Goal: Task Accomplishment & Management: Use online tool/utility

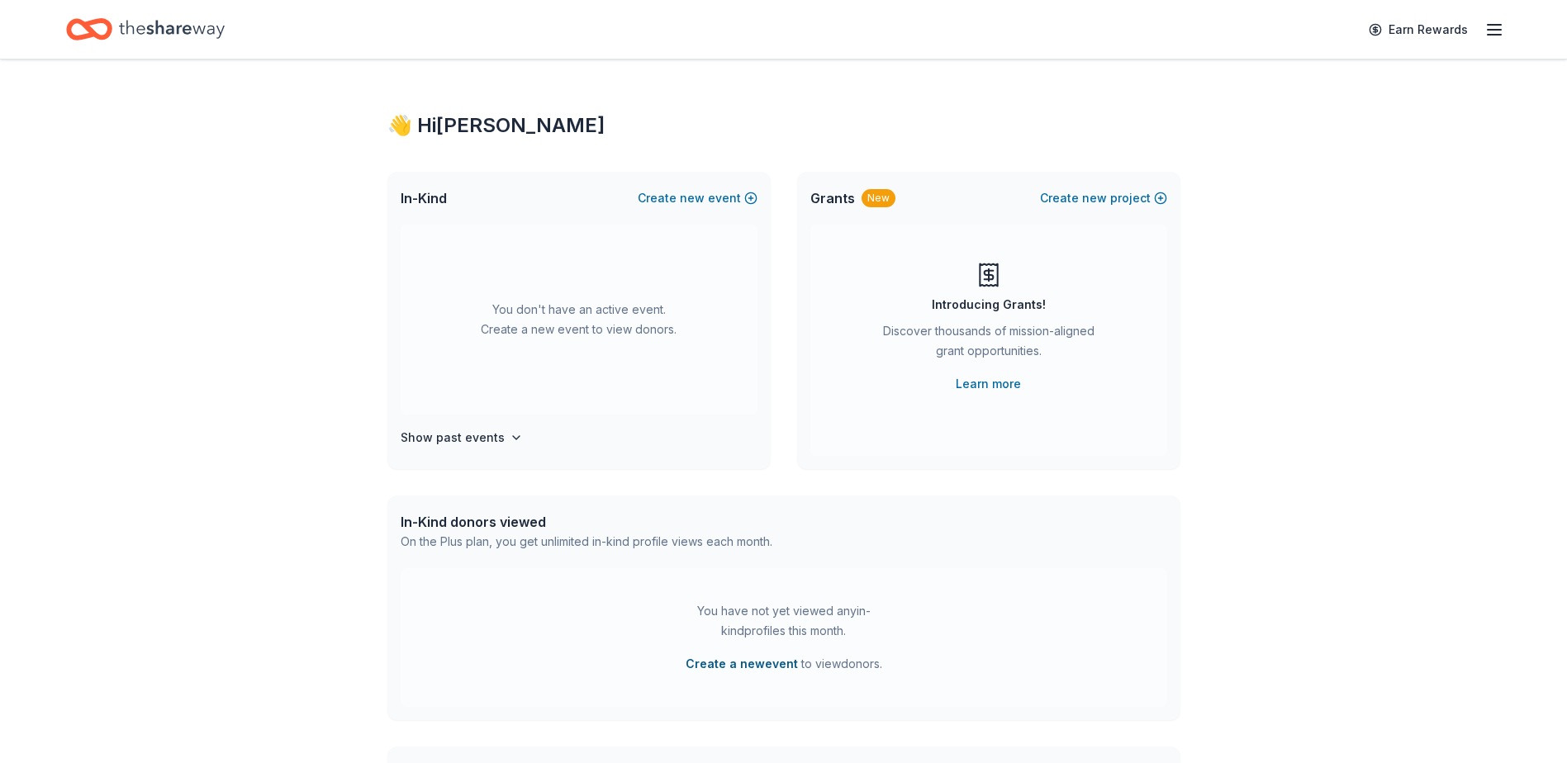
click at [720, 661] on button "Create a new event" at bounding box center [742, 664] width 112 height 20
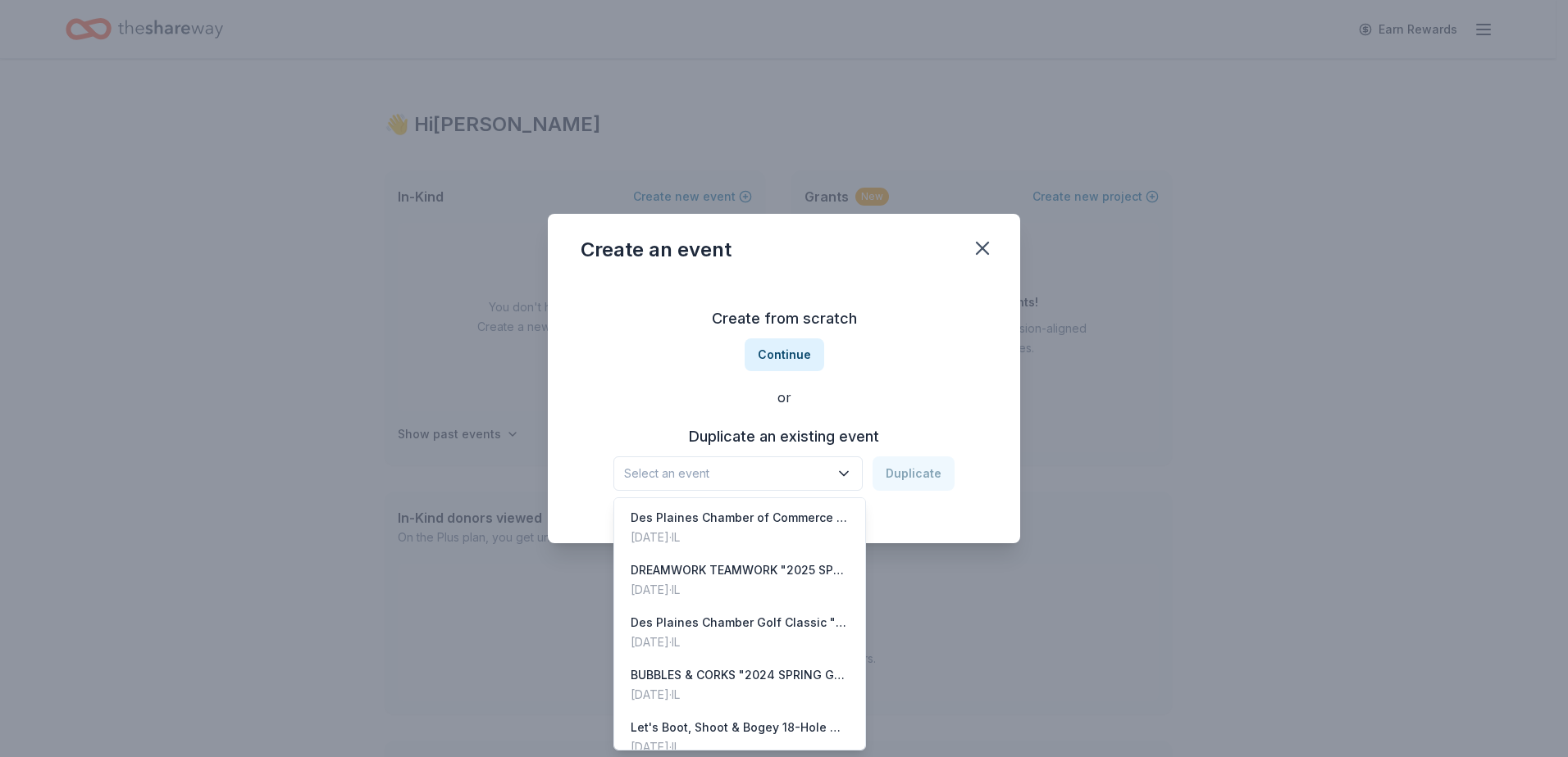
click at [726, 461] on button "Select an event" at bounding box center [737, 473] width 249 height 35
click at [708, 579] on div "DREAMWORK TEAMWORK "2025 SPRING GARDEN BALL- DES PLAINES CHAMBER OF COMMERCE" at bounding box center [739, 570] width 218 height 20
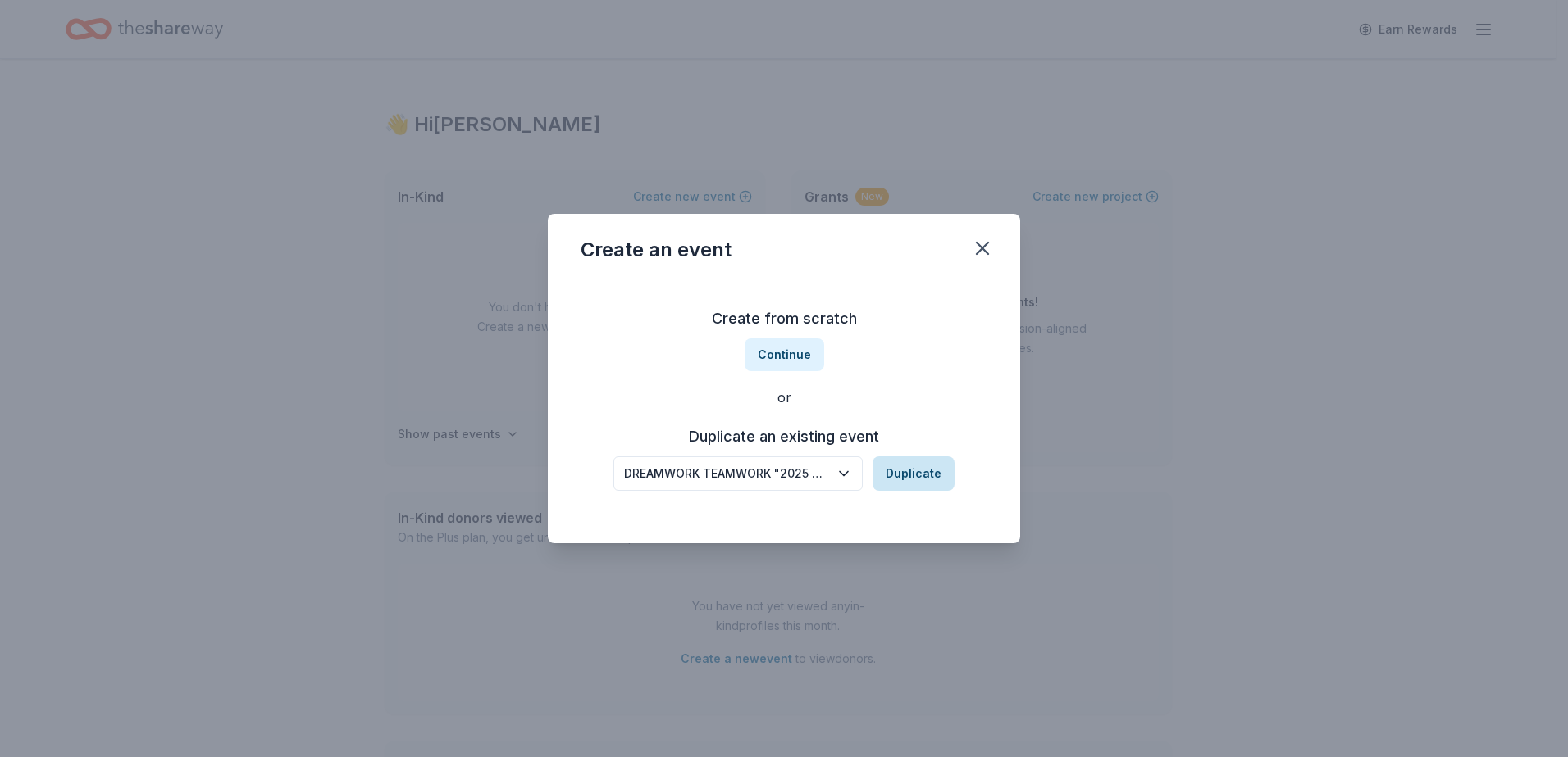
click at [912, 474] on button "Duplicate" at bounding box center [913, 473] width 82 height 35
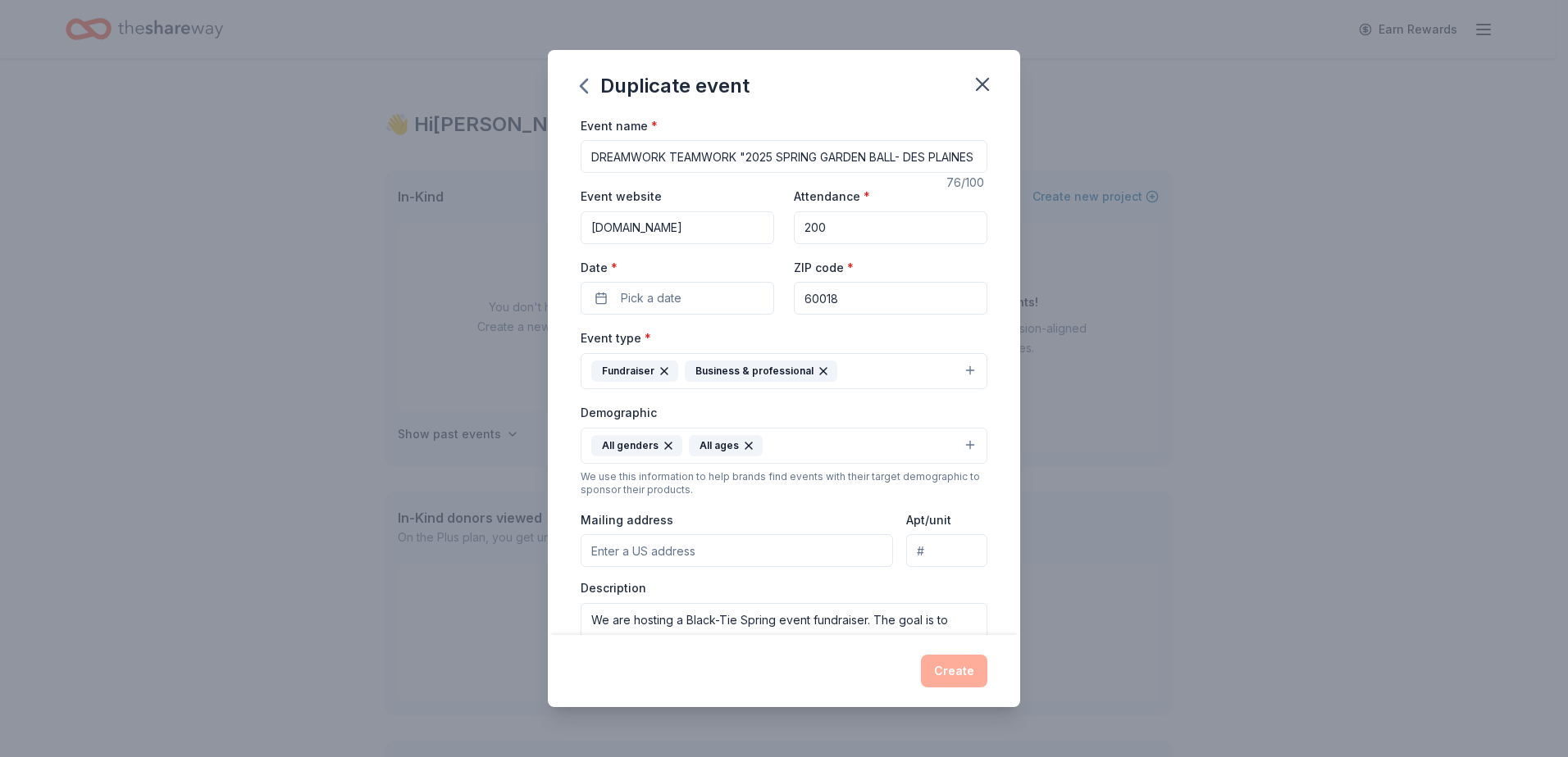
click at [731, 155] on input "DREAMWORK TEAMWORK "2025 SPRING GARDEN BALL- DES PLAINES CHAMBER OF COMMERCE" at bounding box center [784, 156] width 407 height 33
type input "THERE'S NO PLACE LIKE HOME "2026 SPRING GARDEN BALL- DES PLAINES CHAMBER OF COM…"
click at [762, 293] on button "Pick a date" at bounding box center [677, 298] width 194 height 33
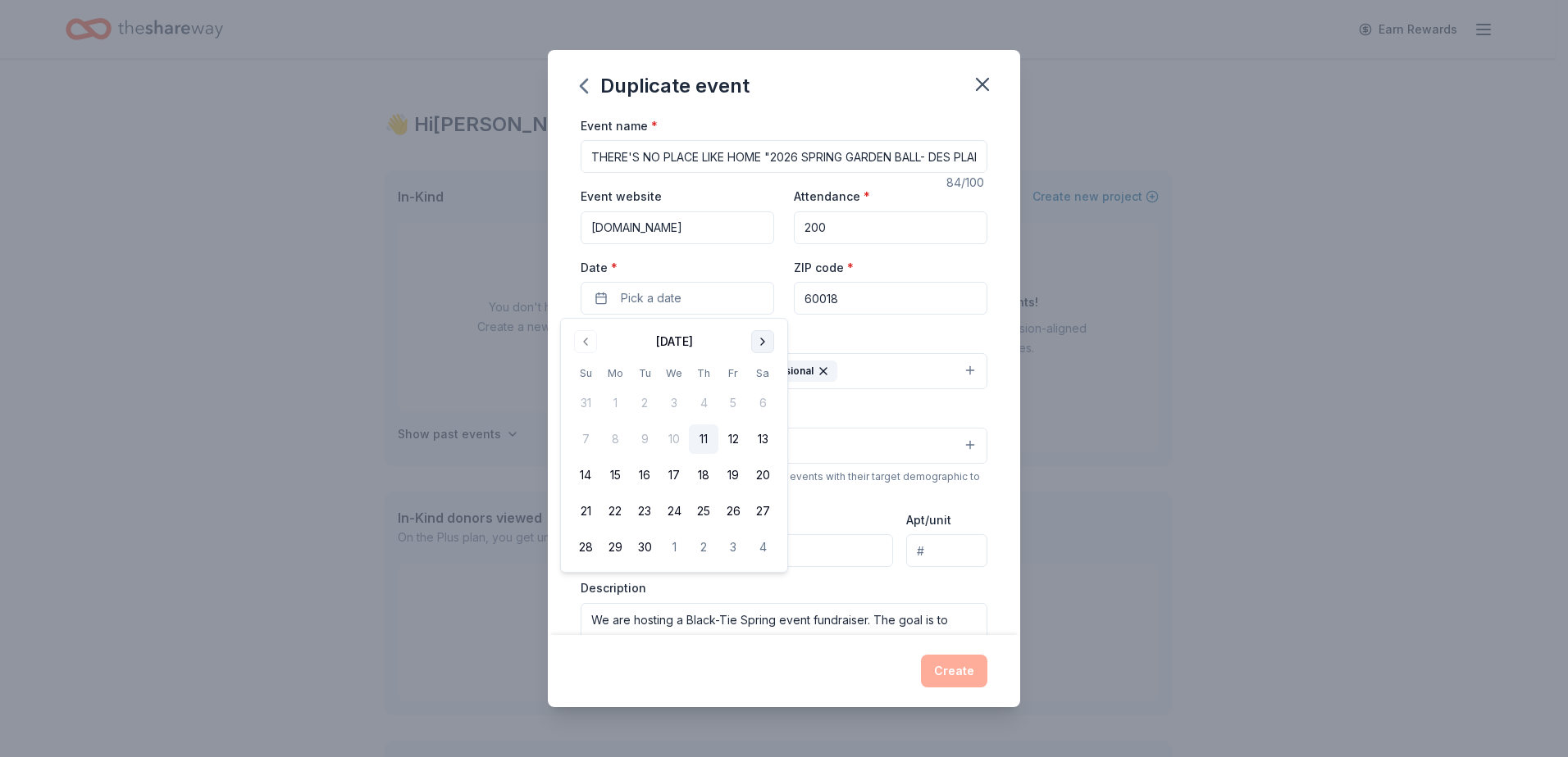
click at [752, 348] on button "Go to next month" at bounding box center [762, 341] width 23 height 23
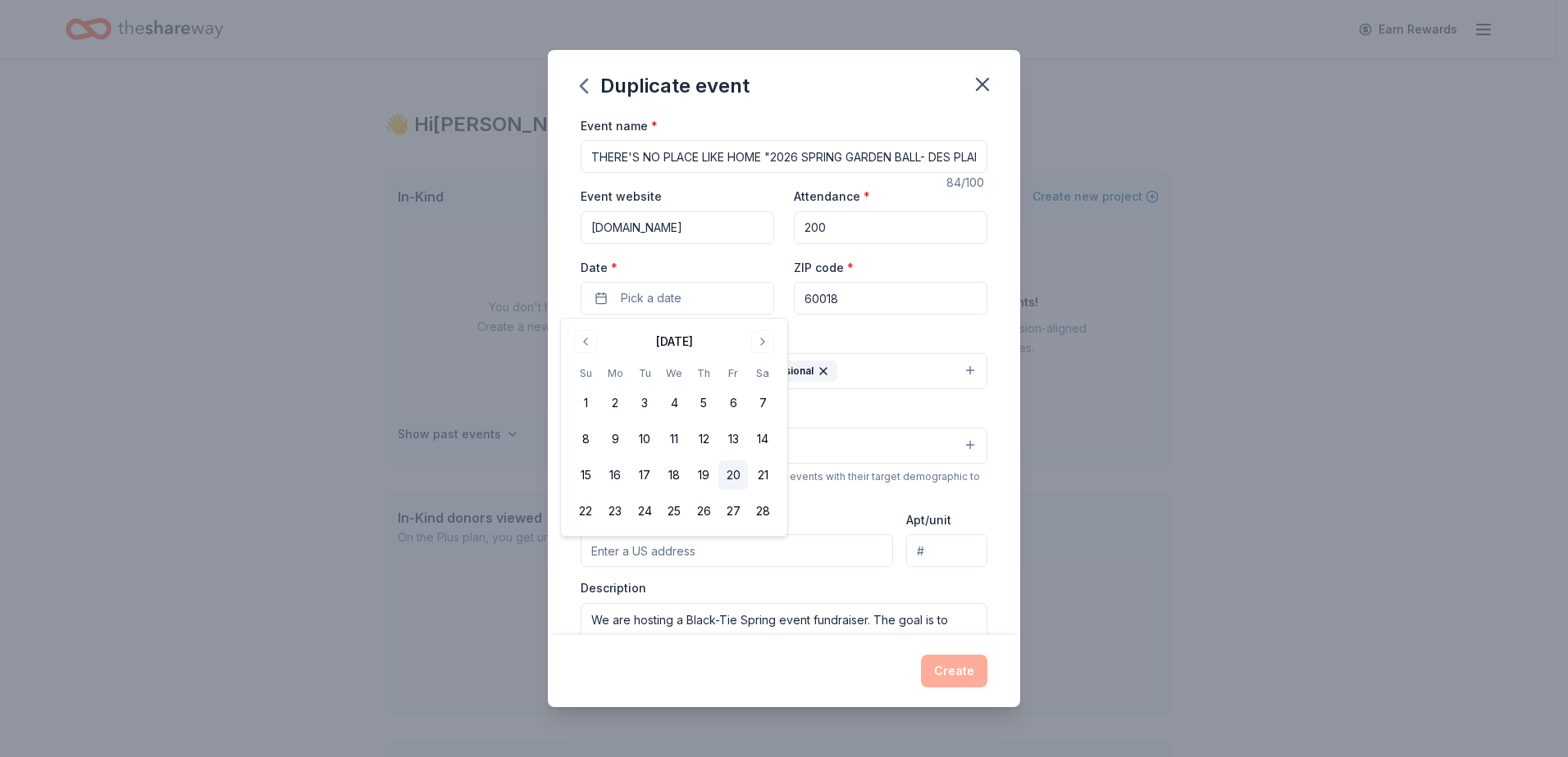
click at [732, 471] on button "20" at bounding box center [733, 475] width 30 height 30
click at [919, 332] on div "Event type * Fundraiser Business & professional" at bounding box center [784, 358] width 407 height 62
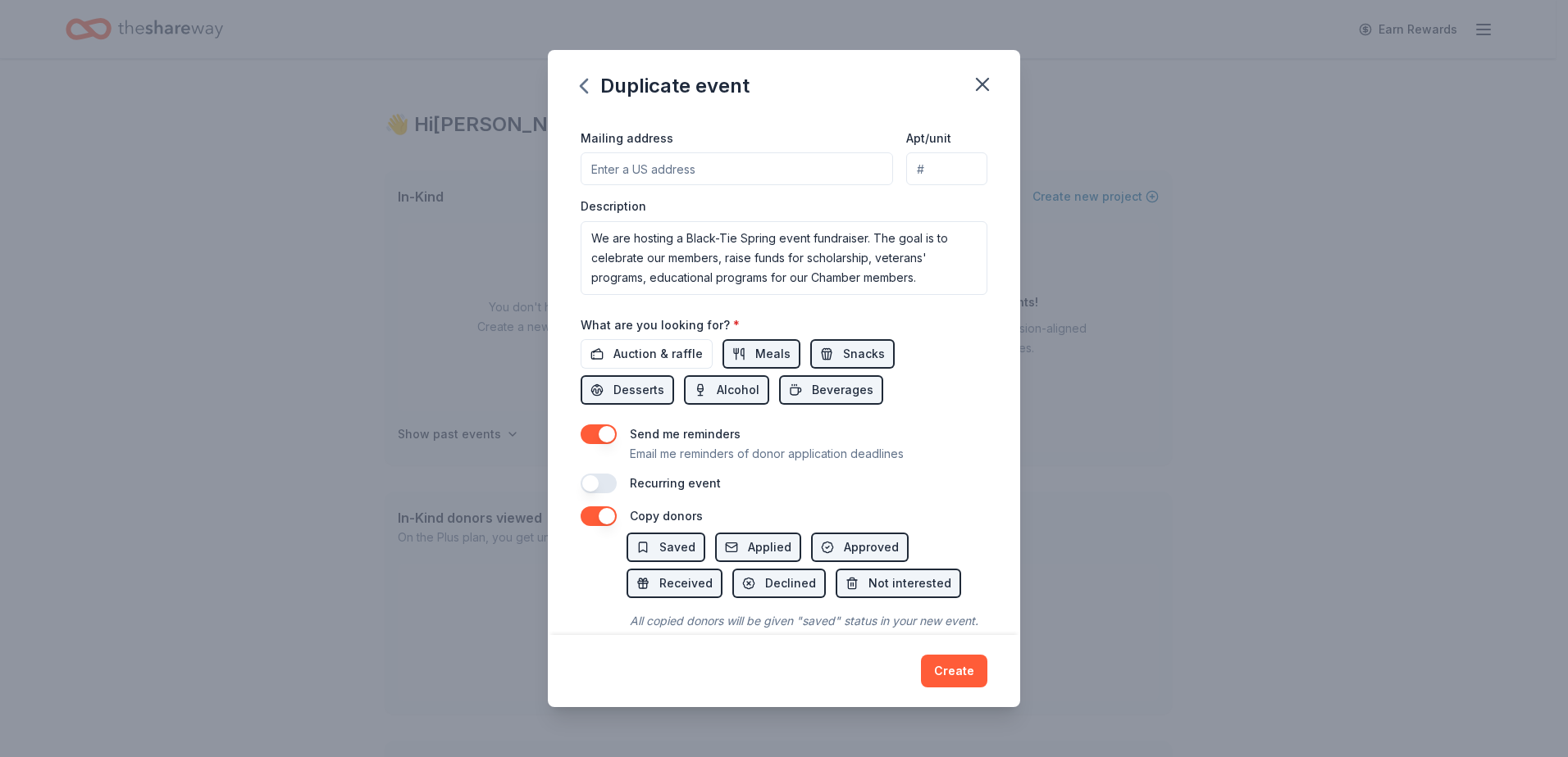
scroll to position [394, 0]
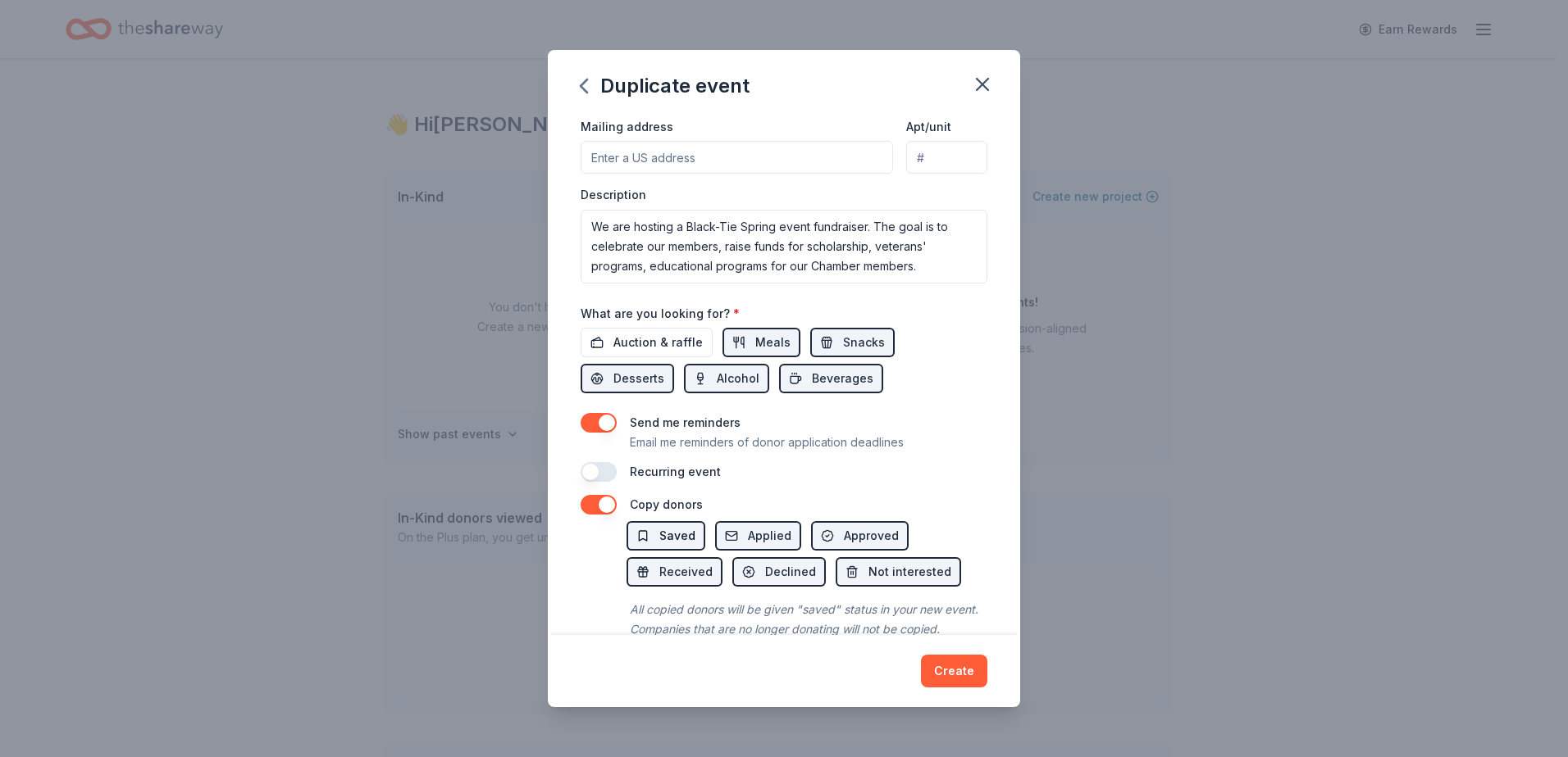
click at [669, 537] on span "Saved" at bounding box center [677, 536] width 36 height 20
click at [768, 538] on span "Applied" at bounding box center [769, 536] width 44 height 20
click at [656, 526] on button "Saved" at bounding box center [665, 536] width 78 height 30
click at [772, 526] on span "Applied" at bounding box center [769, 536] width 44 height 20
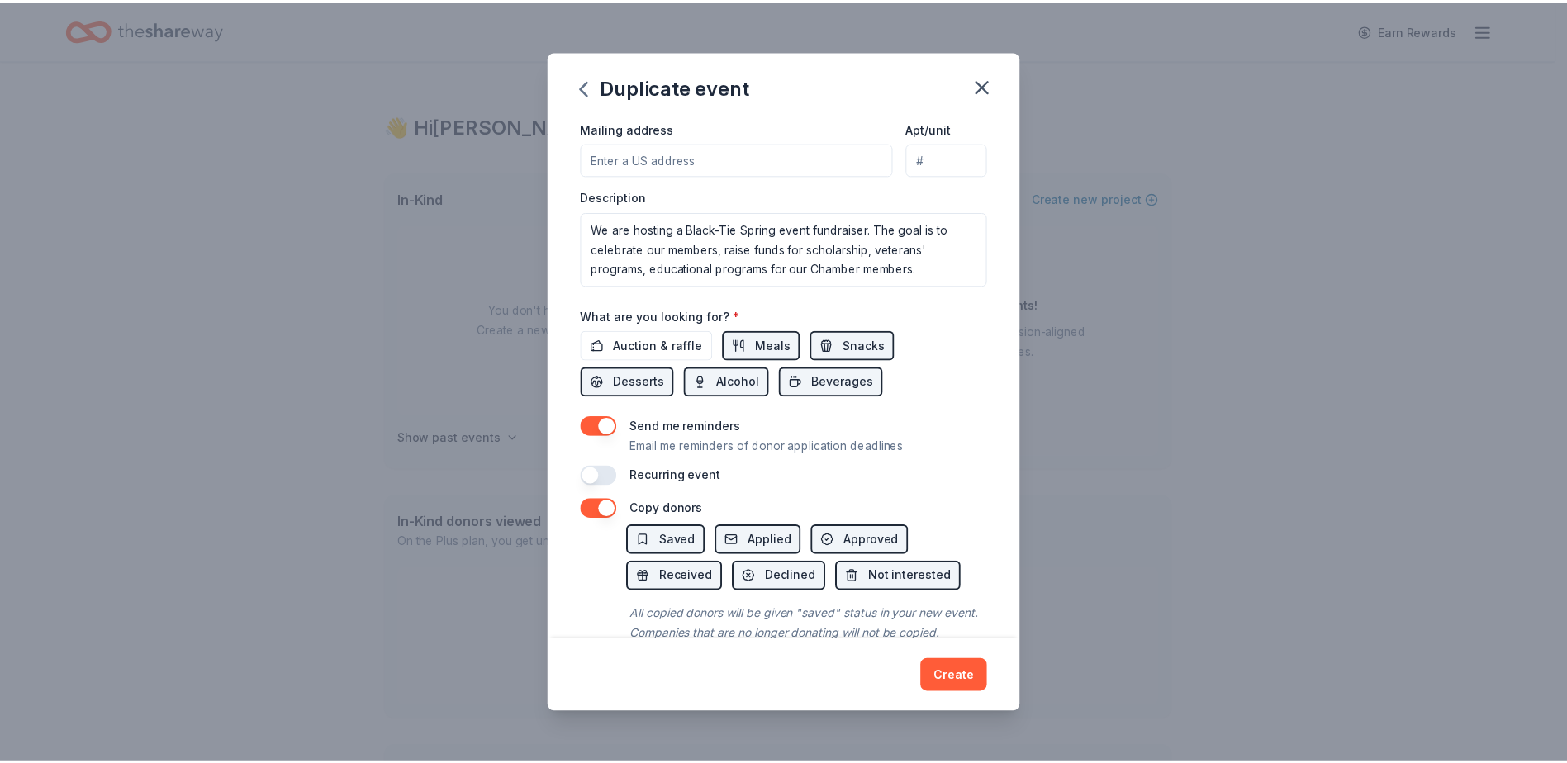
scroll to position [450, 0]
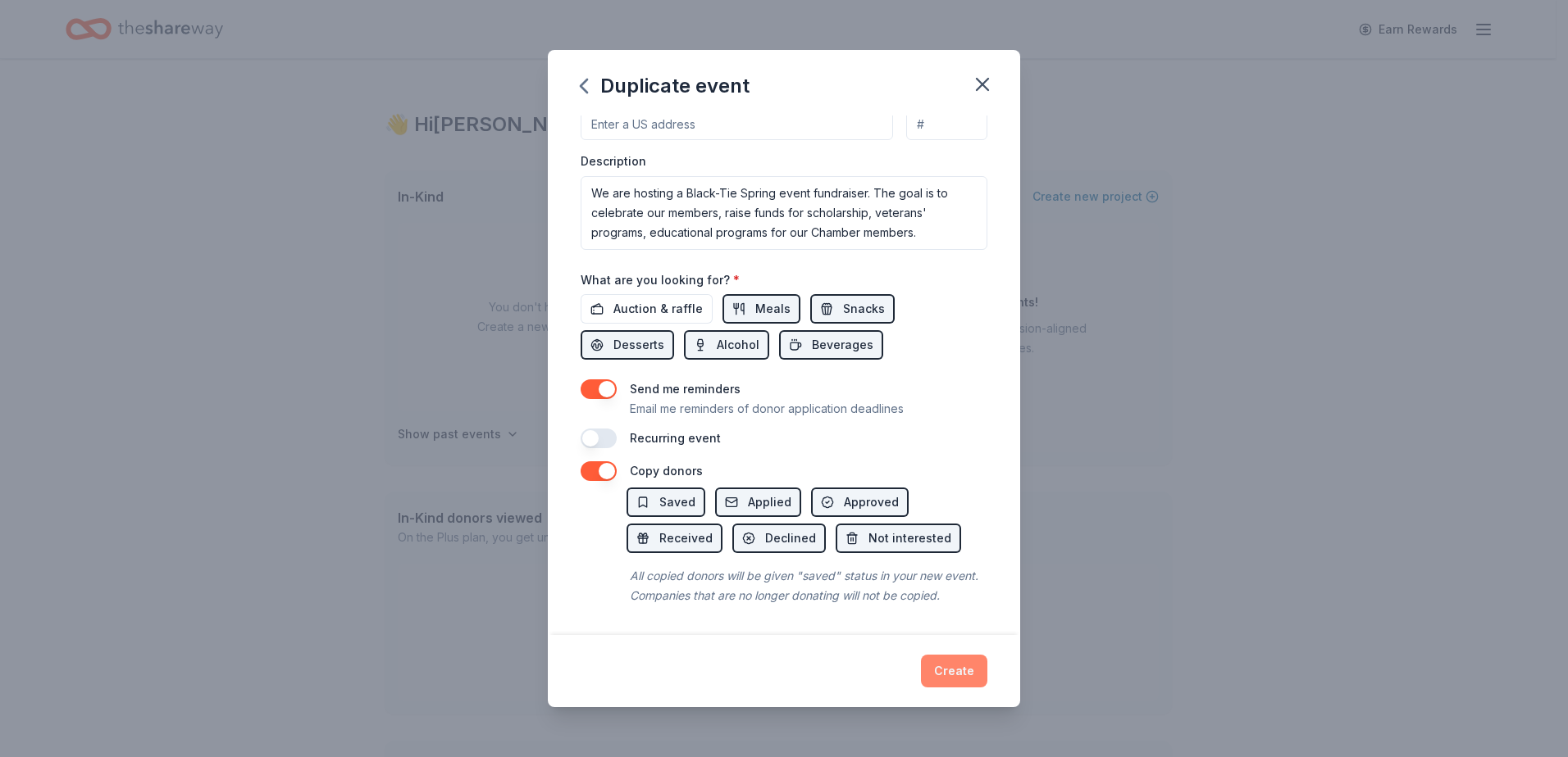
click at [950, 674] on button "Create" at bounding box center [954, 671] width 66 height 33
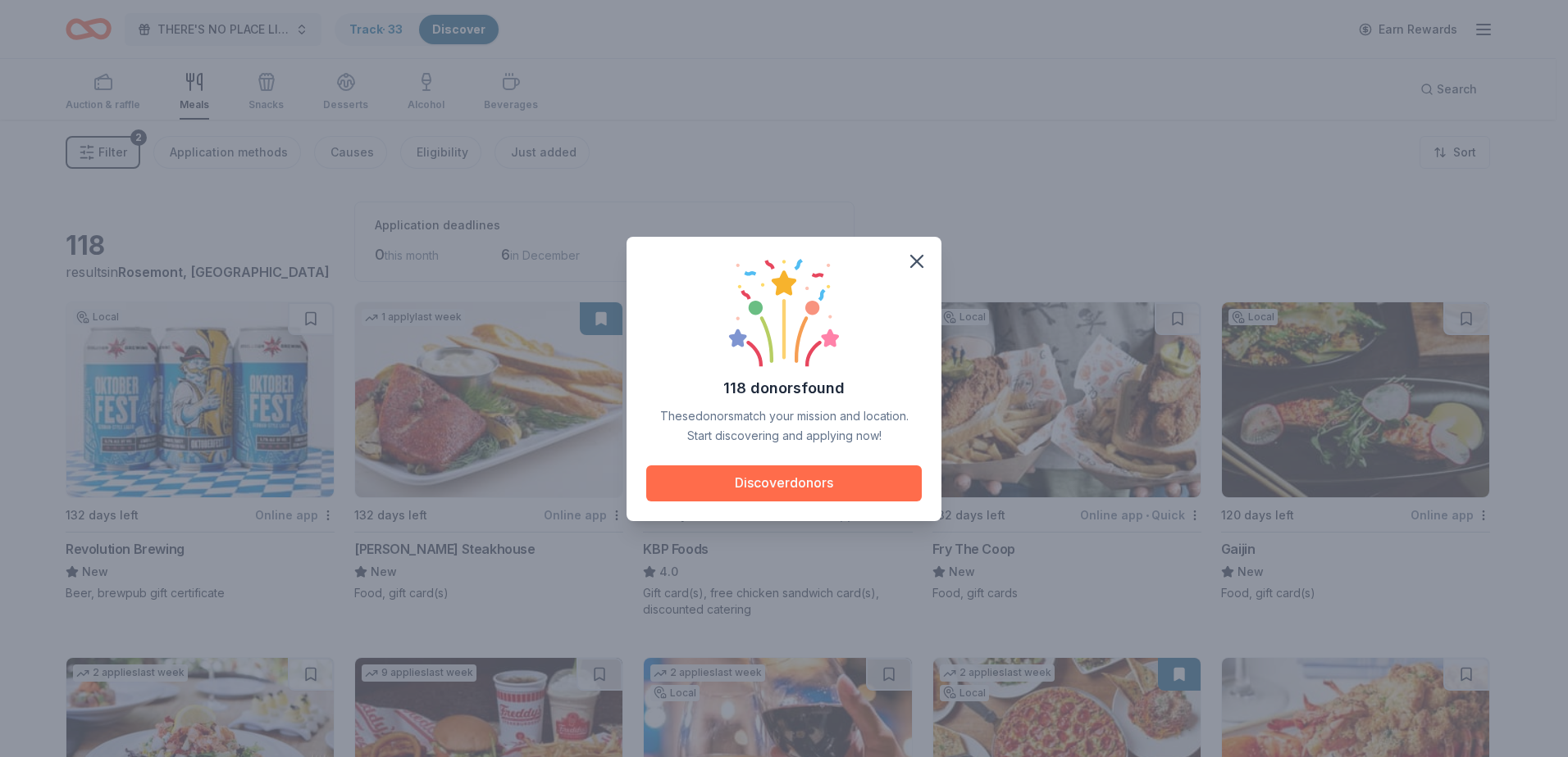
click at [808, 488] on button "Discover donors" at bounding box center [784, 483] width 276 height 36
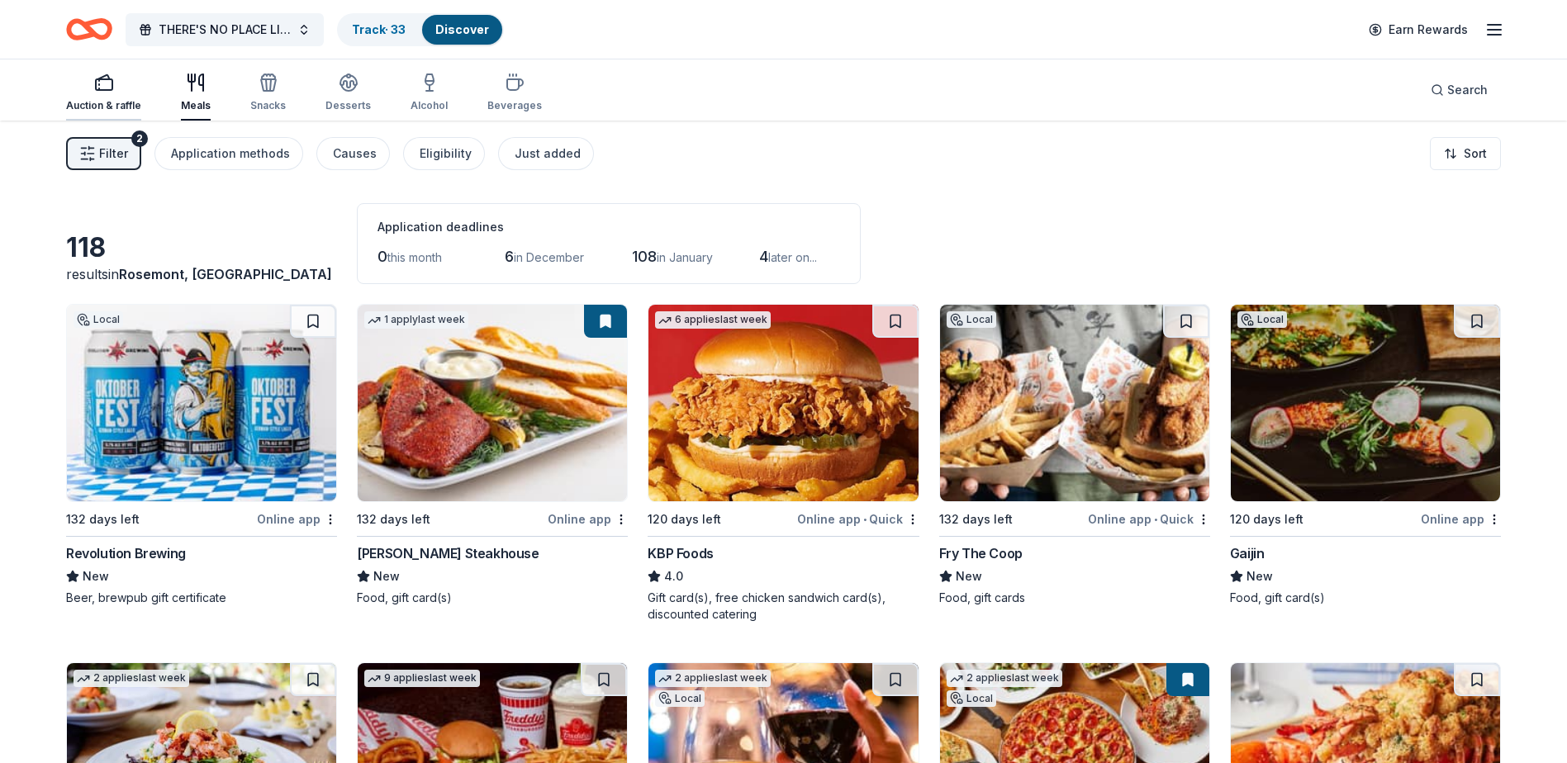
click at [102, 90] on rect "button" at bounding box center [104, 84] width 17 height 11
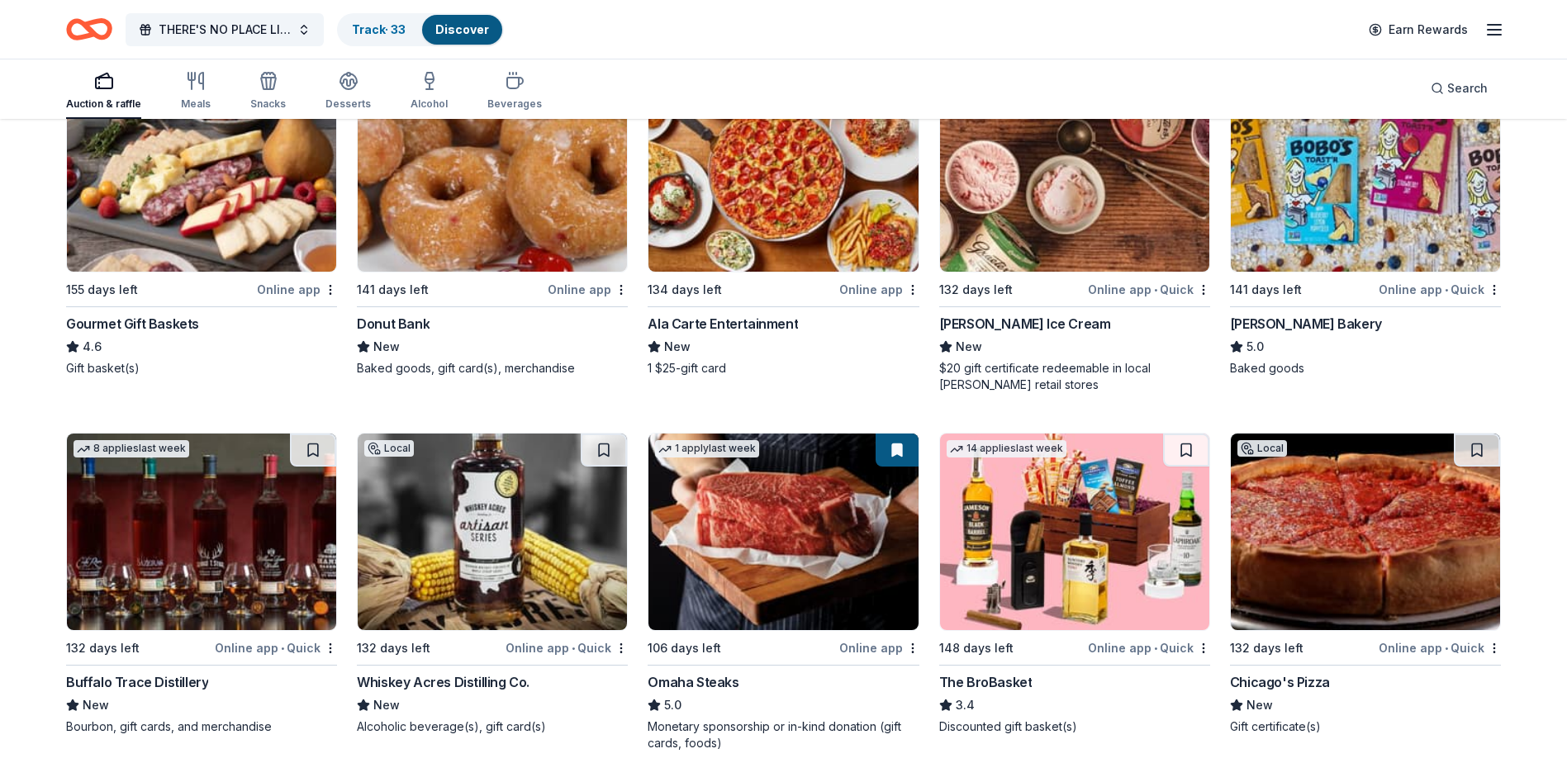
scroll to position [991, 0]
